Goal: Task Accomplishment & Management: Manage account settings

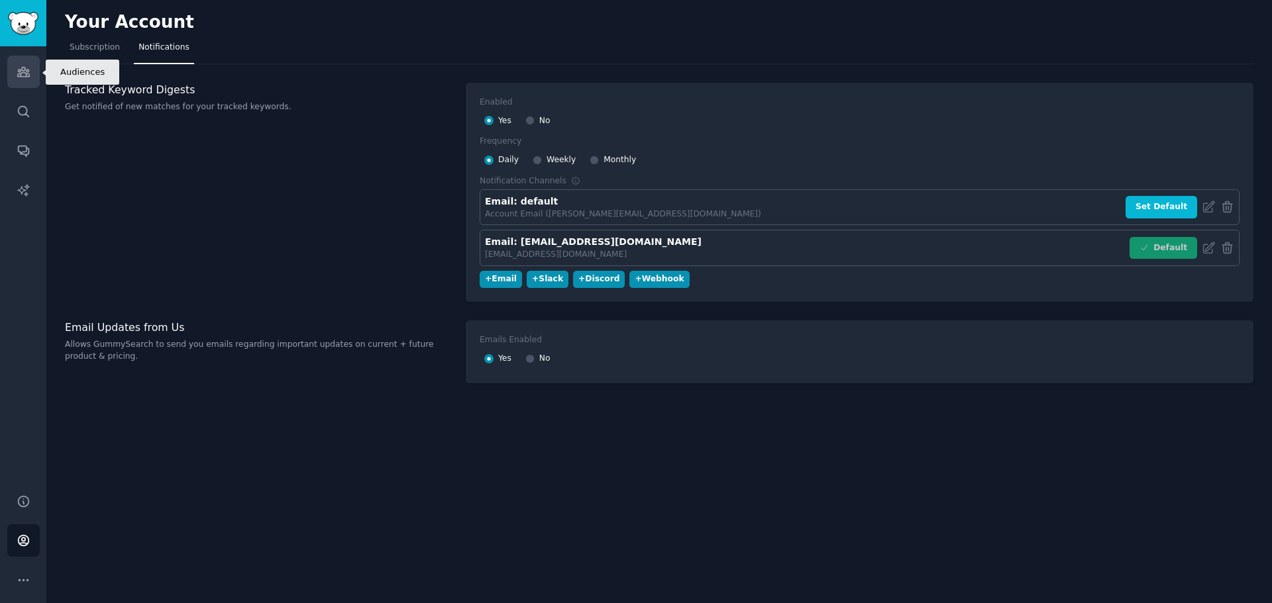
click at [21, 80] on link "Audiences" at bounding box center [23, 72] width 32 height 32
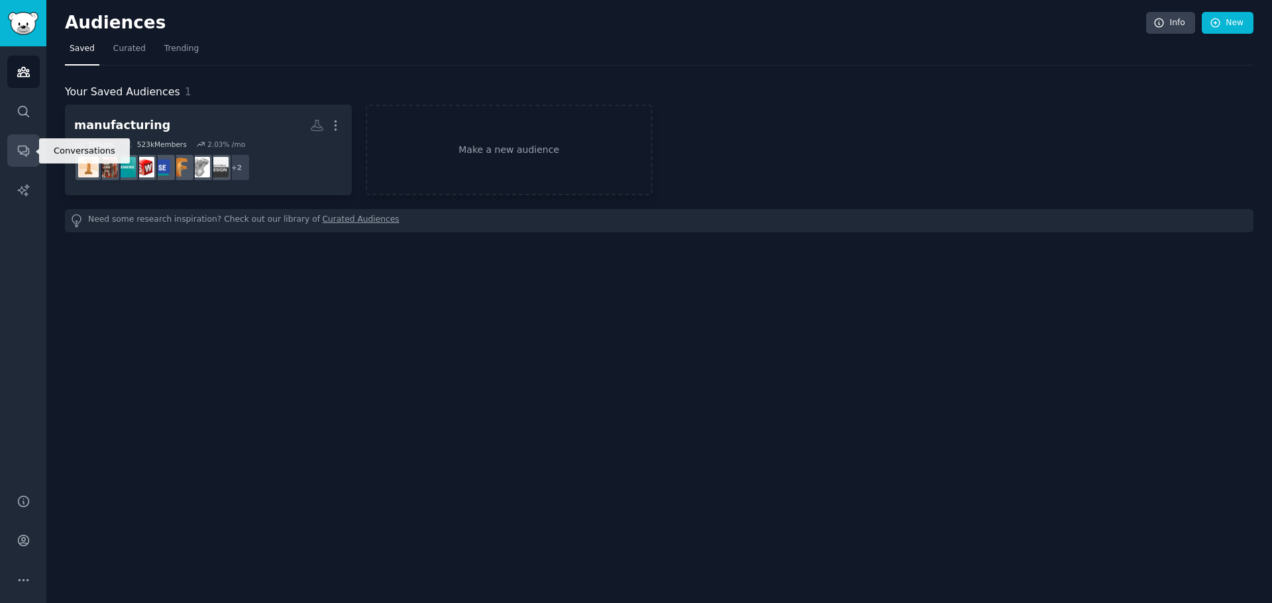
click at [23, 154] on icon "Sidebar" at bounding box center [23, 151] width 11 height 11
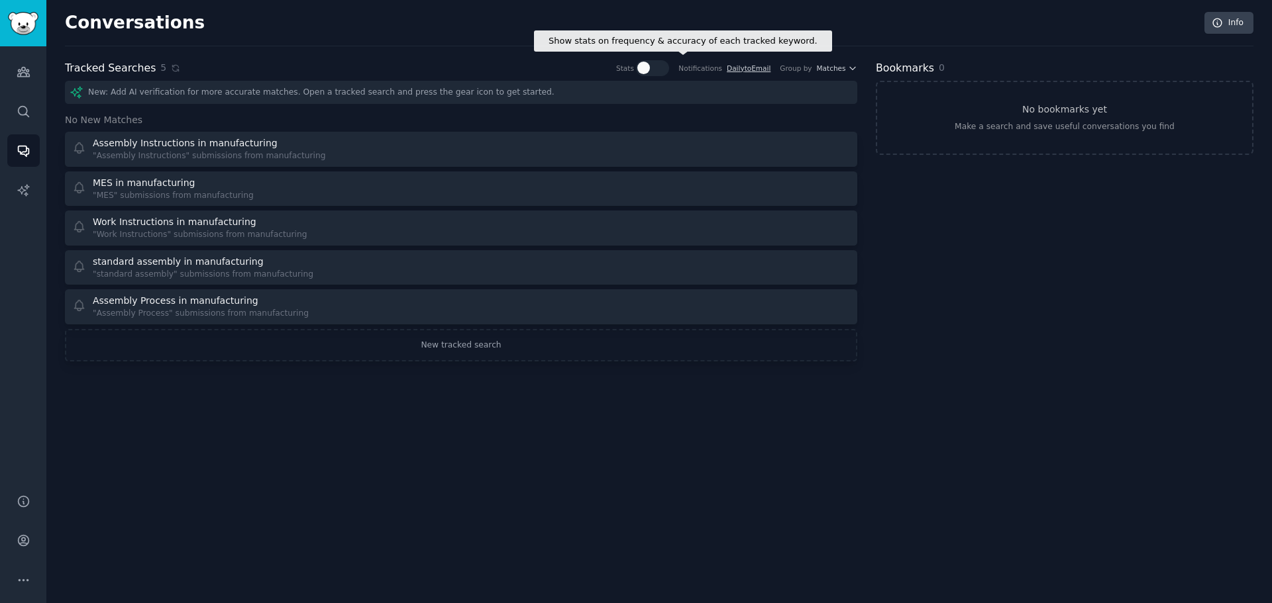
click at [650, 67] on div at bounding box center [643, 68] width 13 height 13
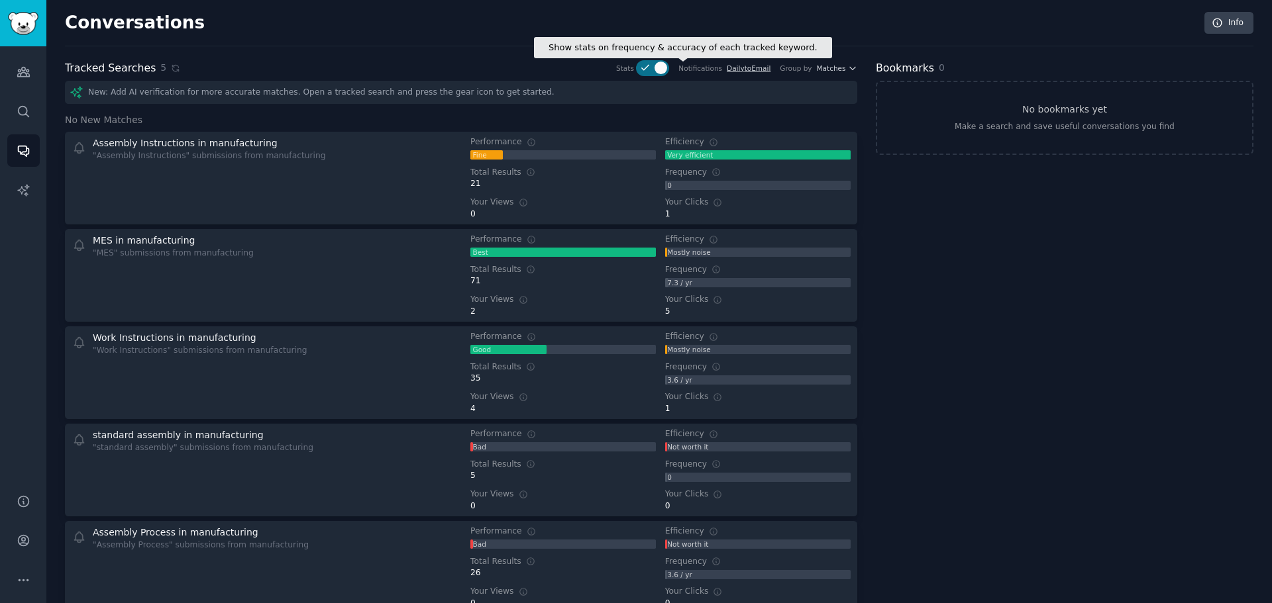
click at [651, 67] on icon at bounding box center [645, 68] width 12 height 12
checkbox input "false"
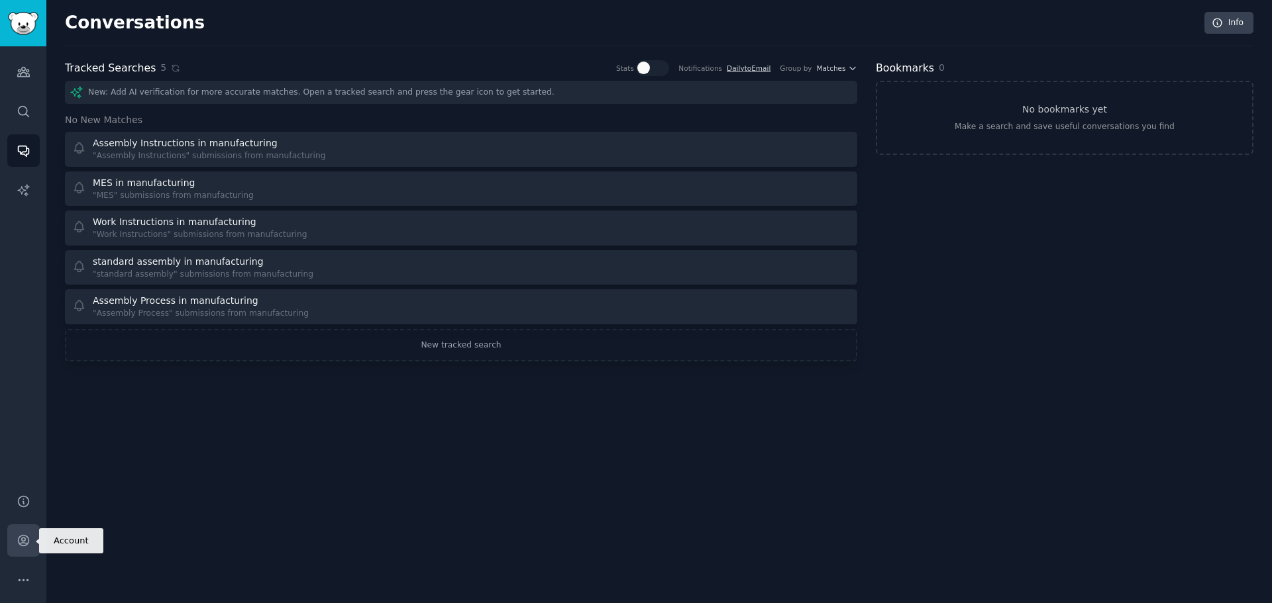
click at [9, 548] on link "Account" at bounding box center [23, 541] width 32 height 32
